Goal: Information Seeking & Learning: Learn about a topic

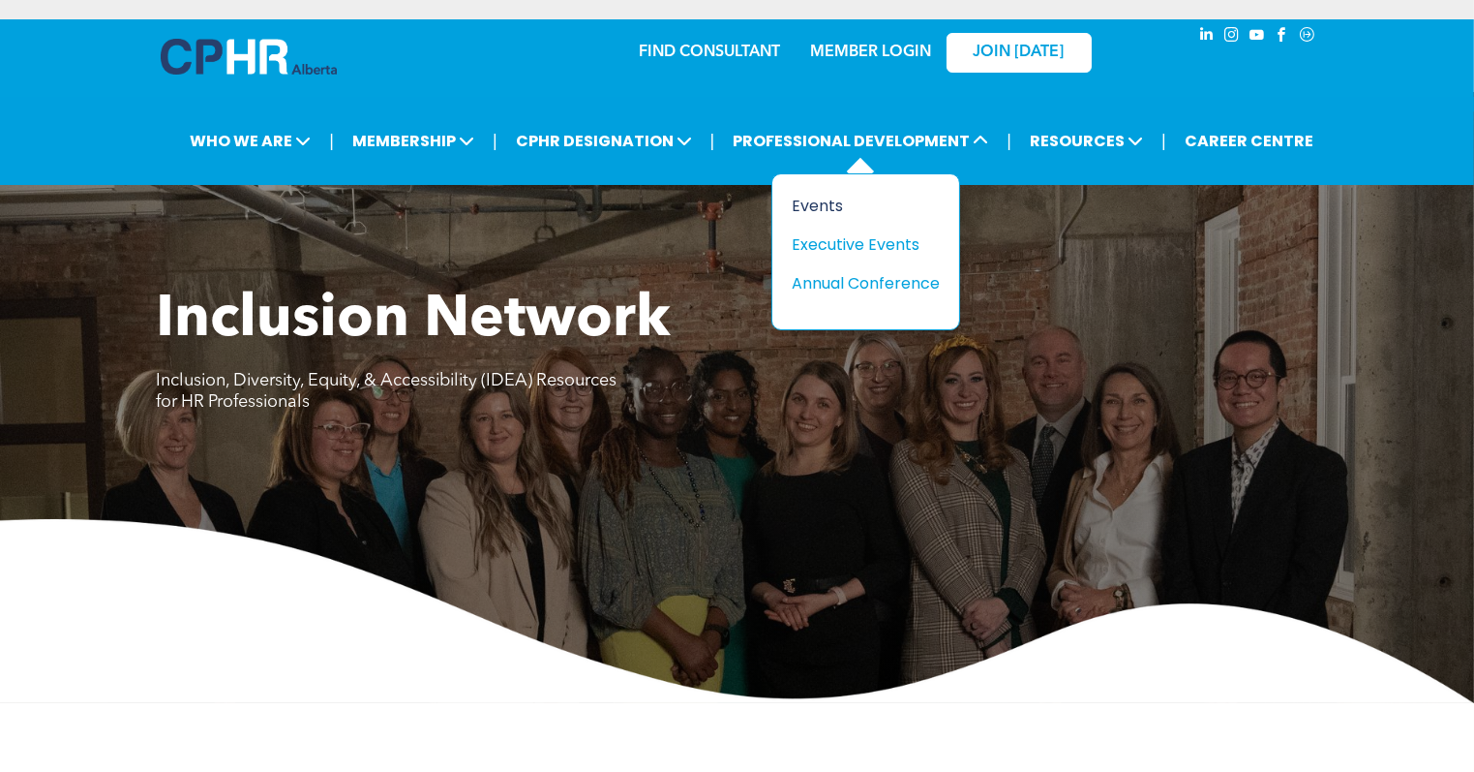
click at [806, 208] on div "Events" at bounding box center [859, 206] width 134 height 24
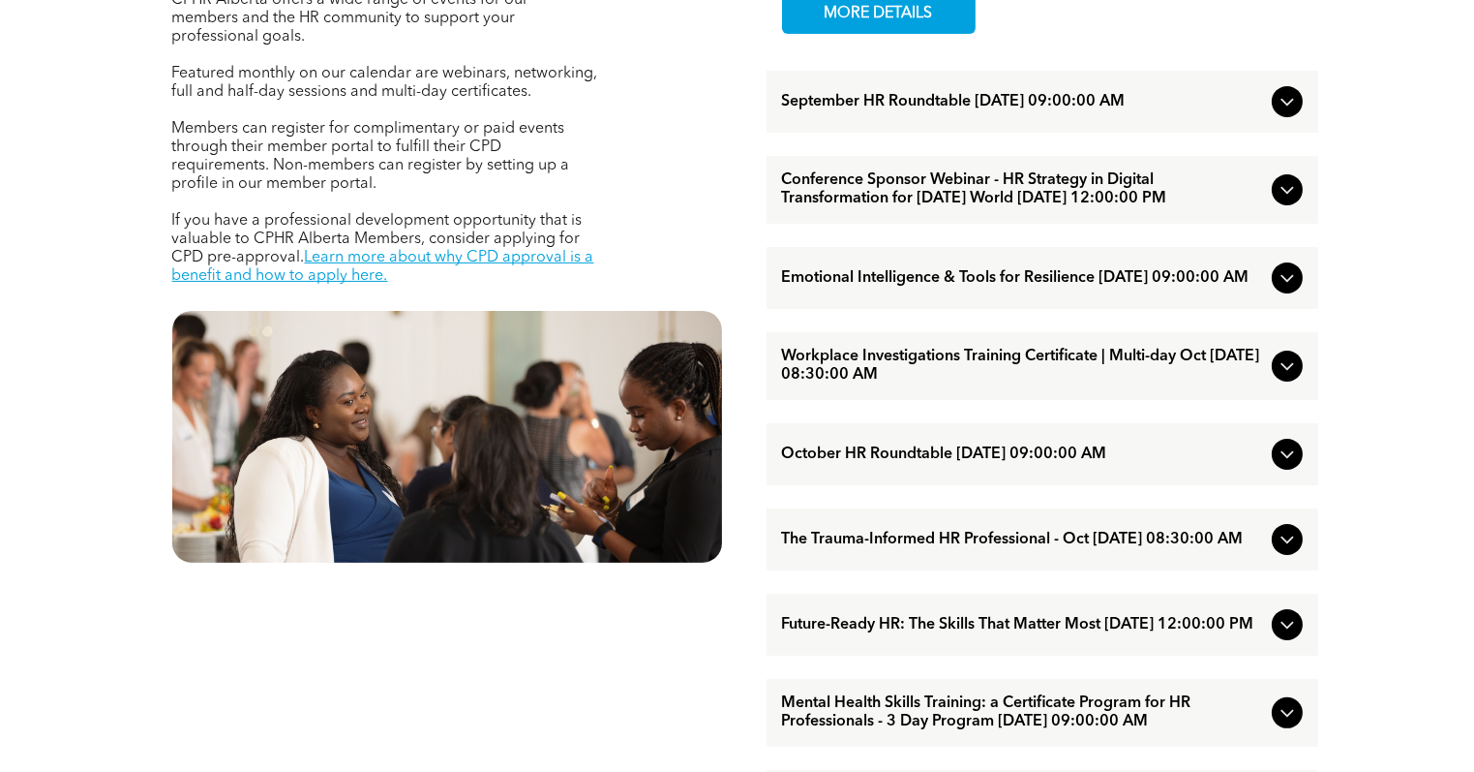
scroll to position [806, 0]
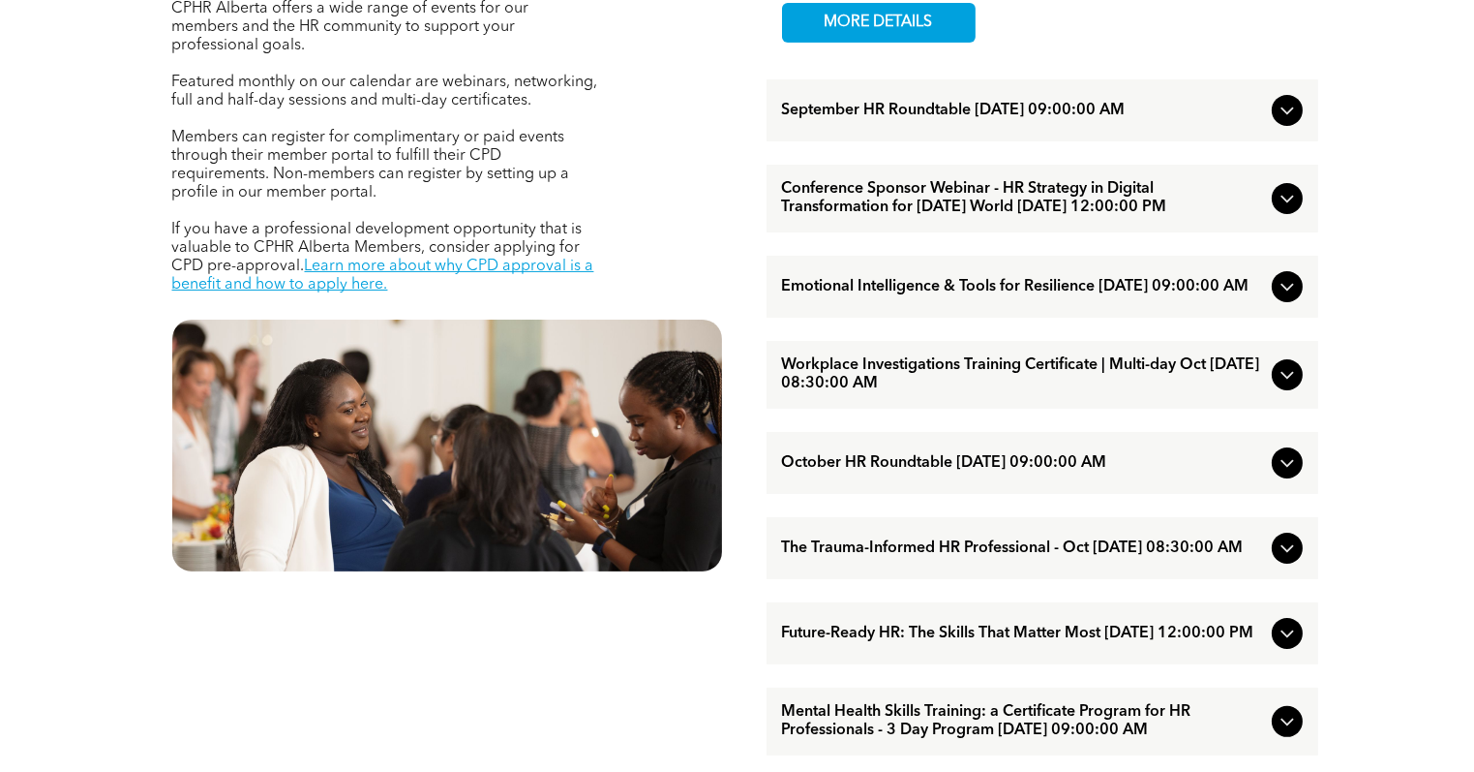
click at [908, 111] on span "September HR Roundtable September/11/2025 09:00:00 AM" at bounding box center [1023, 111] width 482 height 18
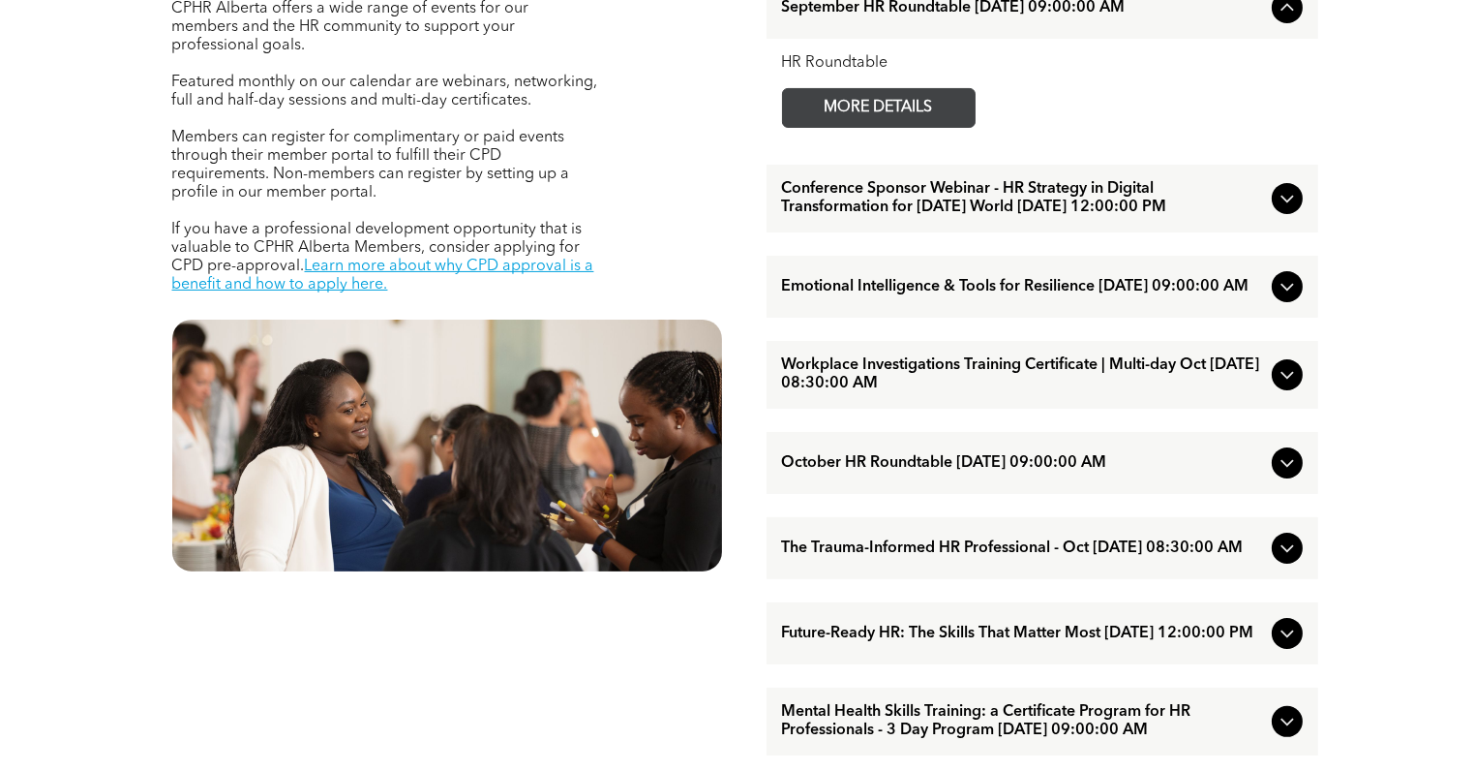
click at [908, 111] on span "MORE DETAILS" at bounding box center [879, 108] width 153 height 38
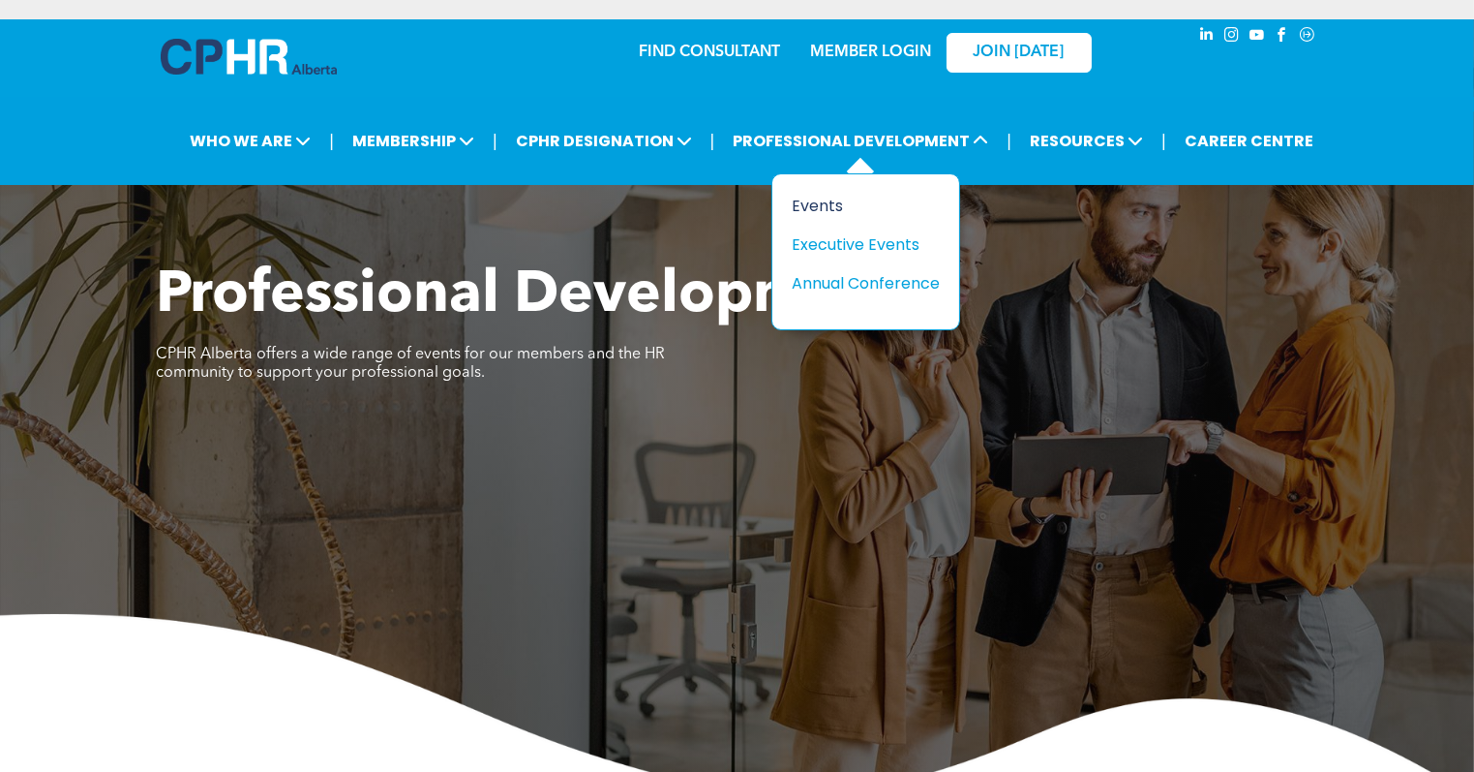
click at [810, 212] on div "Events" at bounding box center [859, 206] width 134 height 24
